Goal: Find specific page/section: Find specific page/section

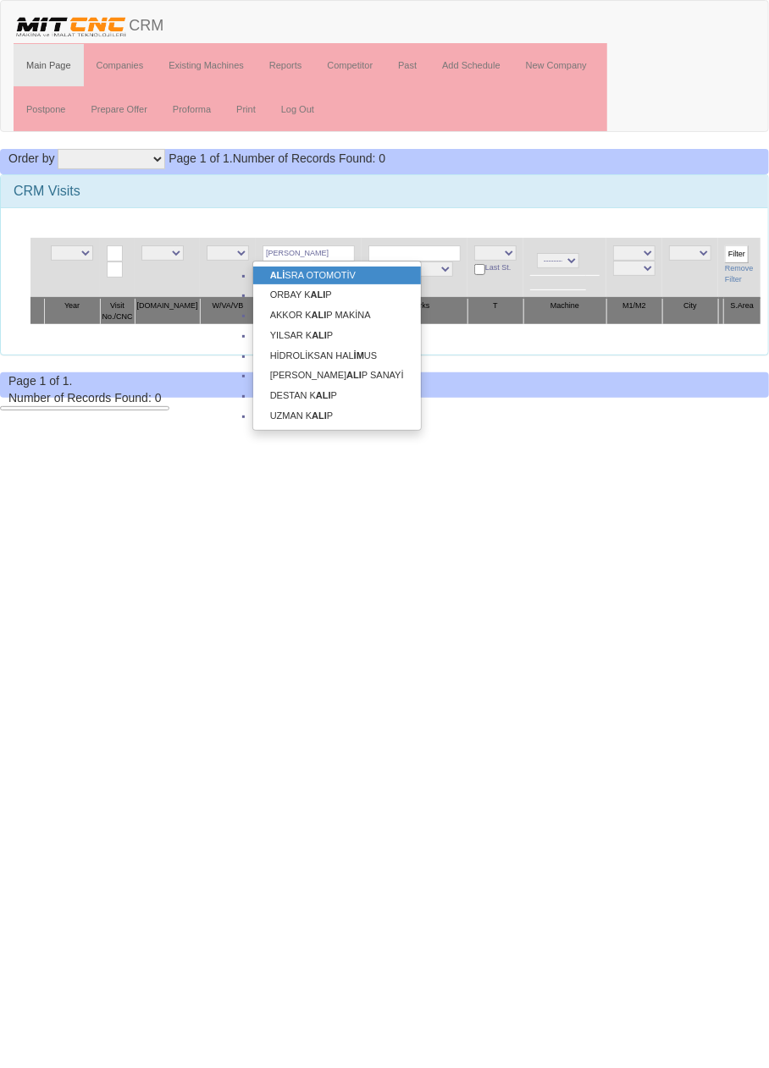
click at [351, 272] on link "ALİ SRA OTOMOTİV" at bounding box center [337, 276] width 168 height 19
type input "ALİSRA OTOMOTİV"
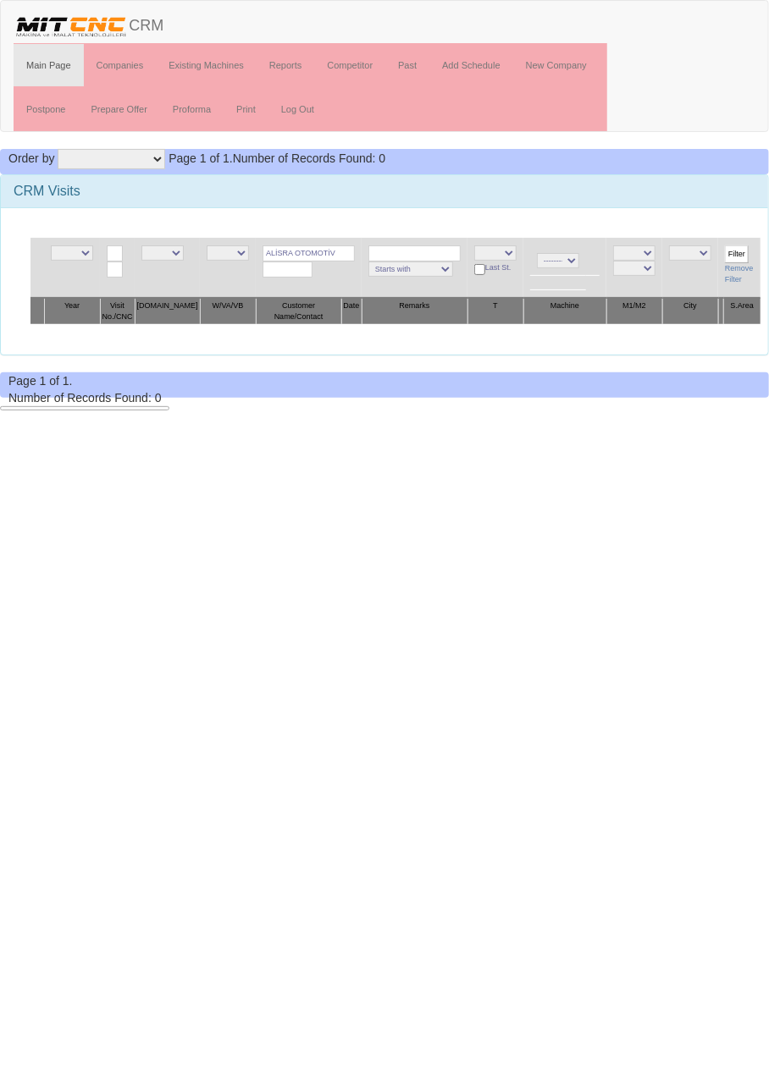
click at [733, 249] on input "Filter" at bounding box center [737, 254] width 24 height 18
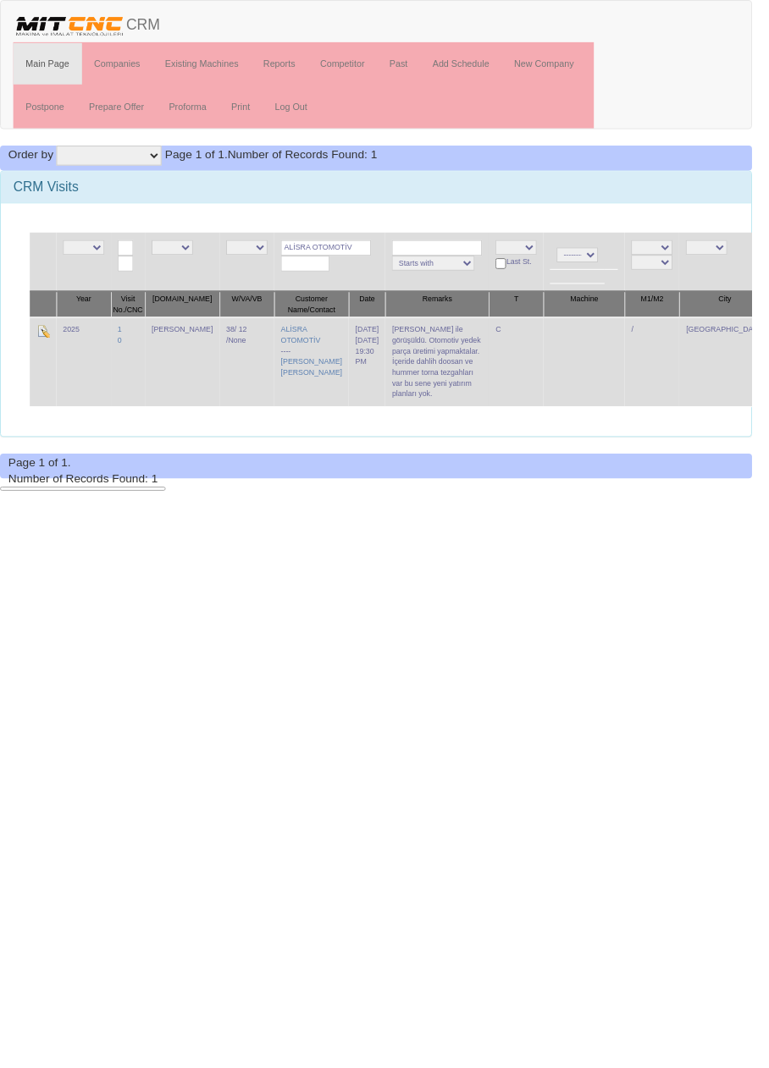
click at [339, 255] on input "ALİSRA OTOMOTİV" at bounding box center [333, 253] width 92 height 16
type input "ALİSR"
type input "Cite"
